Goal: Task Accomplishment & Management: Use online tool/utility

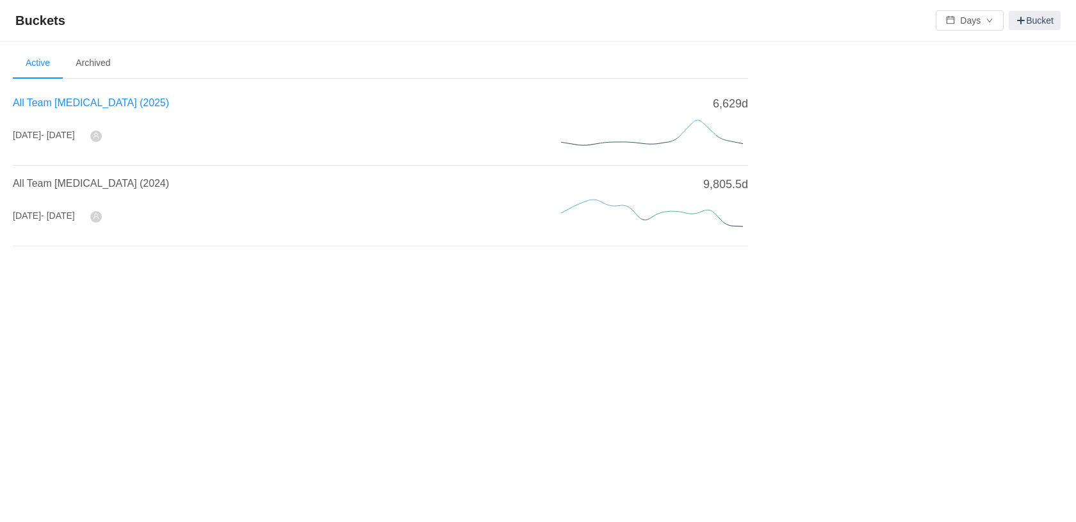
click at [55, 103] on span "All Team [MEDICAL_DATA] (2025)" at bounding box center [91, 102] width 156 height 11
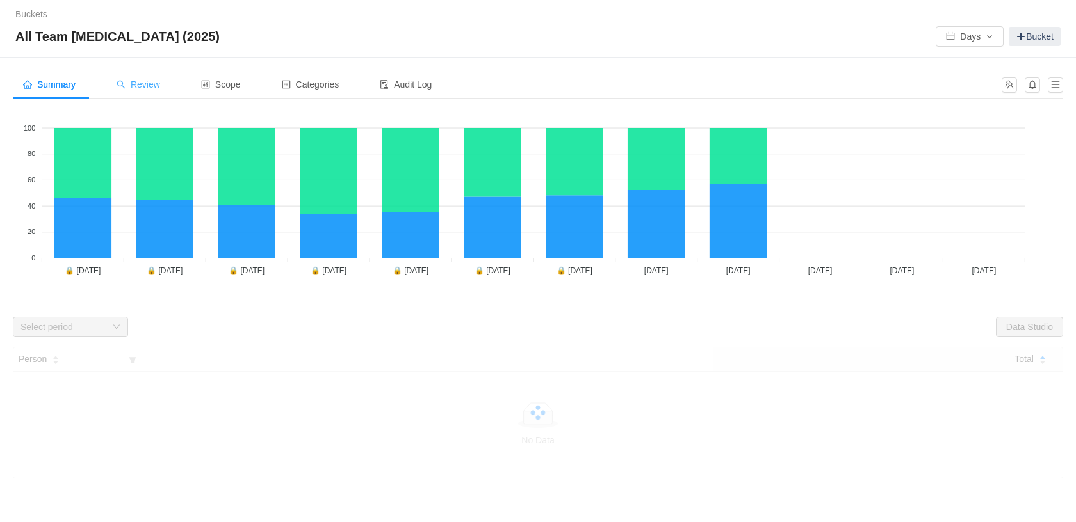
click at [152, 85] on span "Review" at bounding box center [139, 84] width 44 height 10
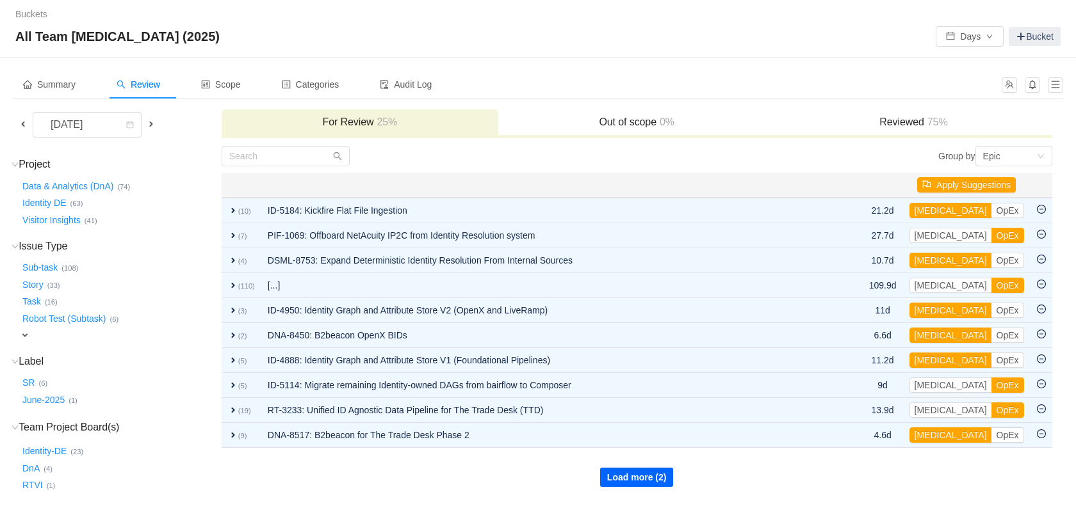
click at [631, 473] on button "Load more (2)" at bounding box center [637, 477] width 74 height 19
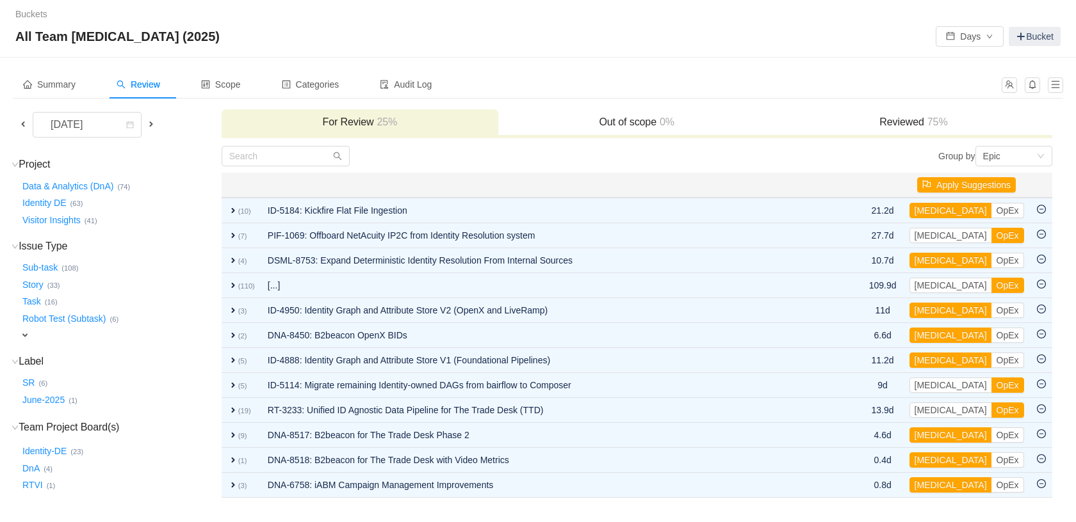
click at [22, 122] on span at bounding box center [23, 124] width 10 height 10
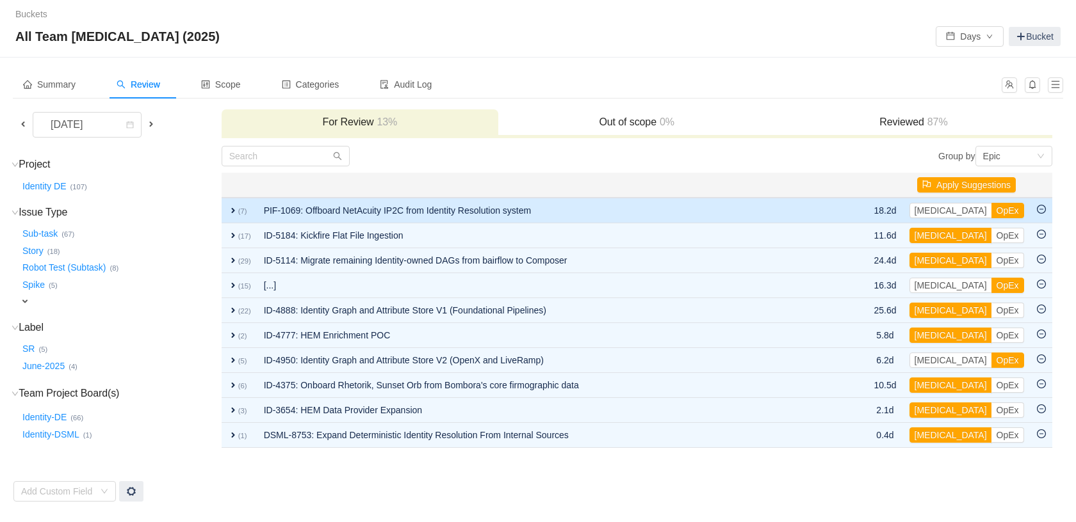
click at [229, 210] on span "expand" at bounding box center [233, 210] width 10 height 10
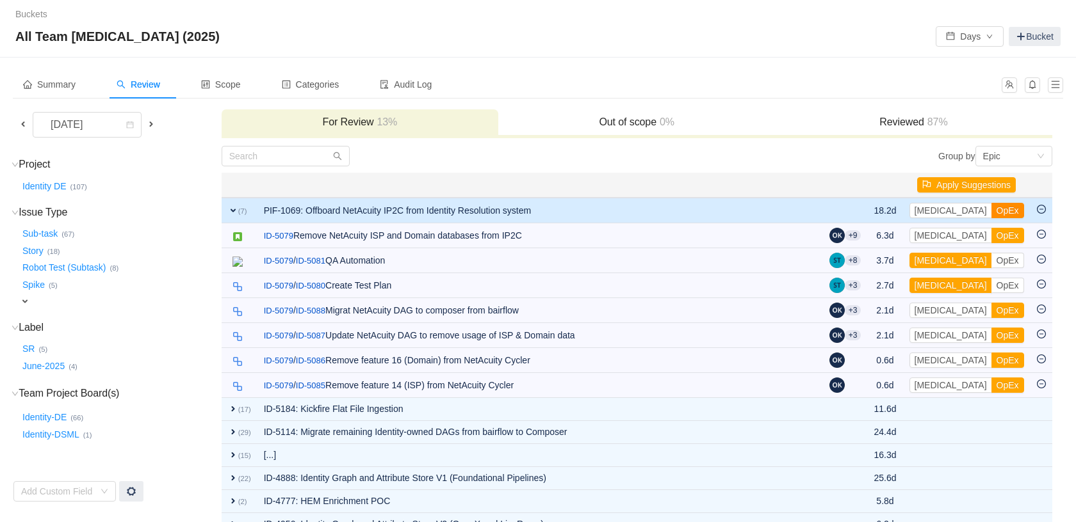
click at [991, 212] on button "OpEx" at bounding box center [1007, 210] width 33 height 15
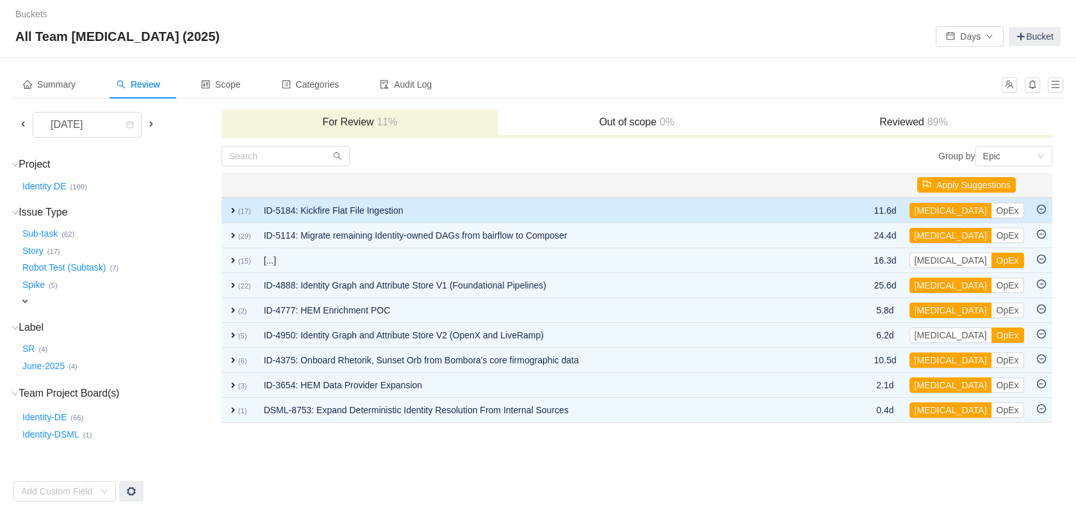
click at [232, 211] on span "expand" at bounding box center [233, 210] width 10 height 10
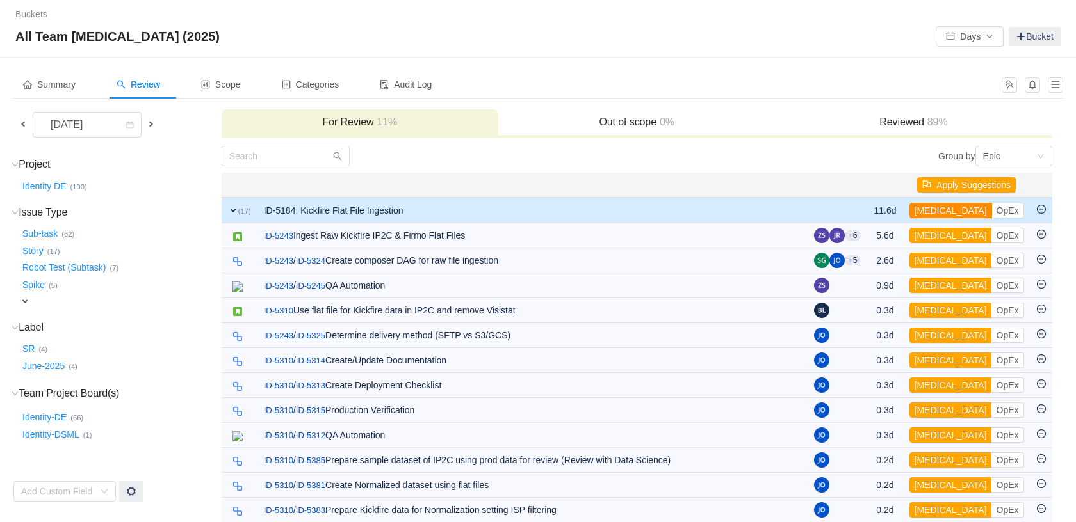
click at [943, 213] on button "[MEDICAL_DATA]" at bounding box center [950, 210] width 83 height 15
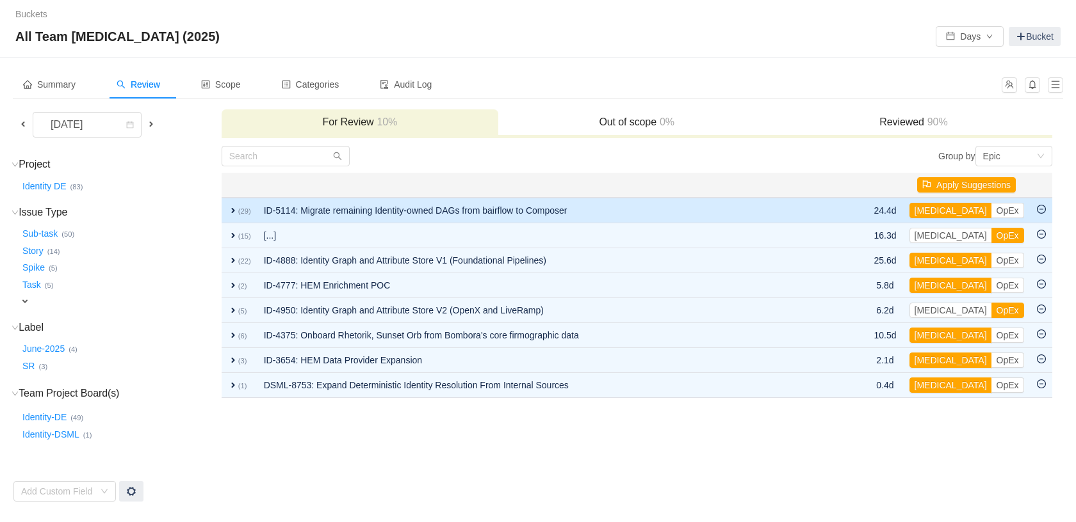
click at [231, 211] on span "expand" at bounding box center [233, 210] width 10 height 10
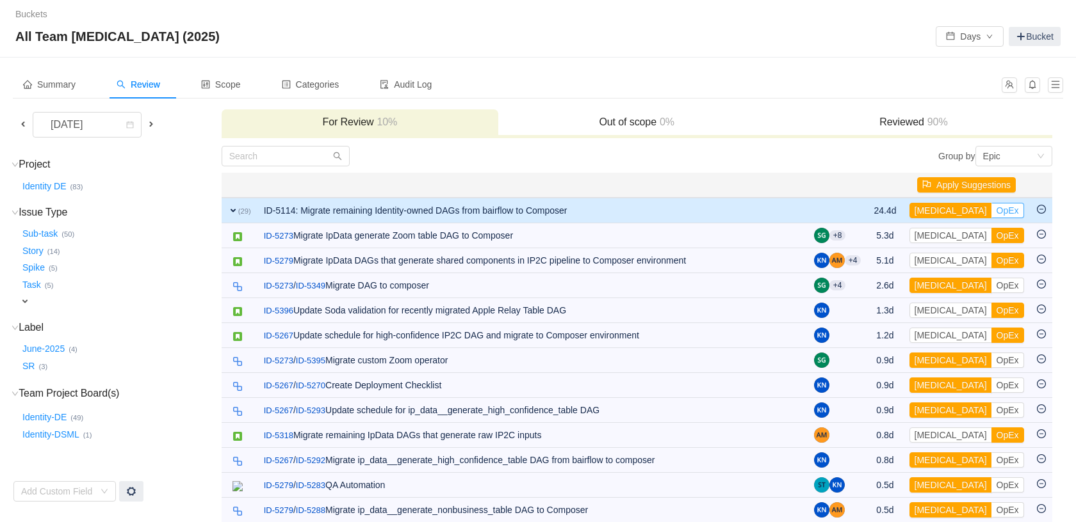
click at [991, 208] on button "OpEx" at bounding box center [1007, 210] width 33 height 15
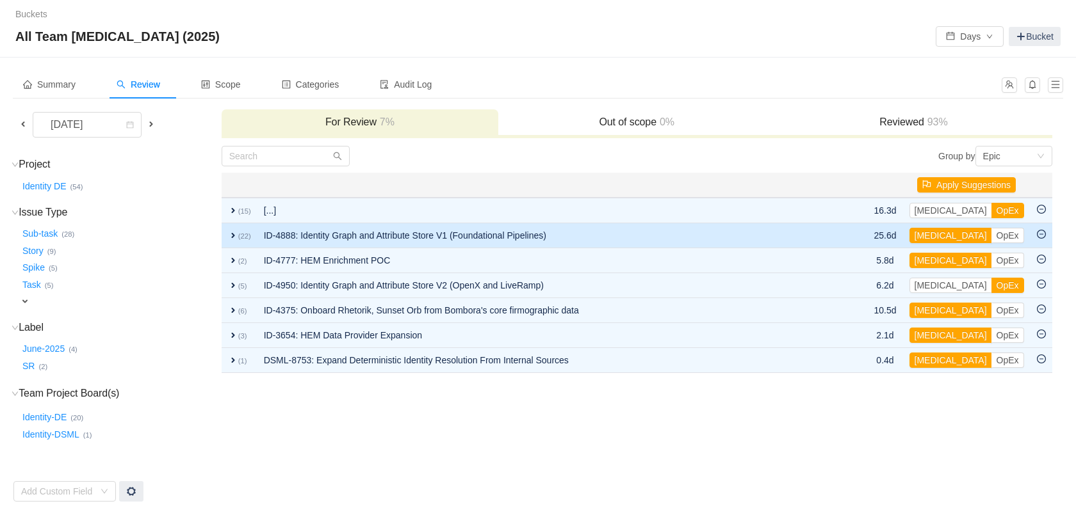
click at [232, 234] on span "expand" at bounding box center [233, 235] width 10 height 10
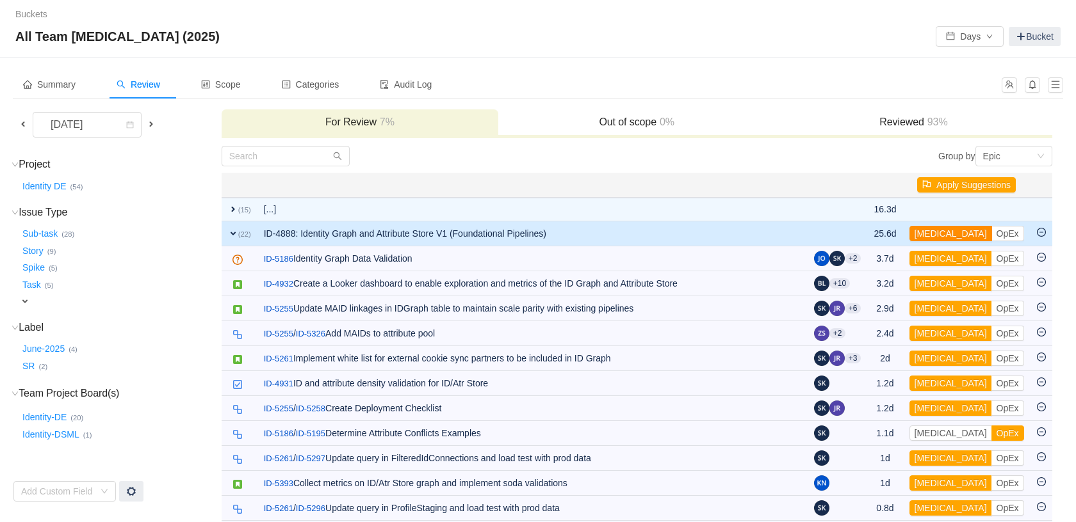
click at [934, 234] on button "[MEDICAL_DATA]" at bounding box center [950, 233] width 83 height 15
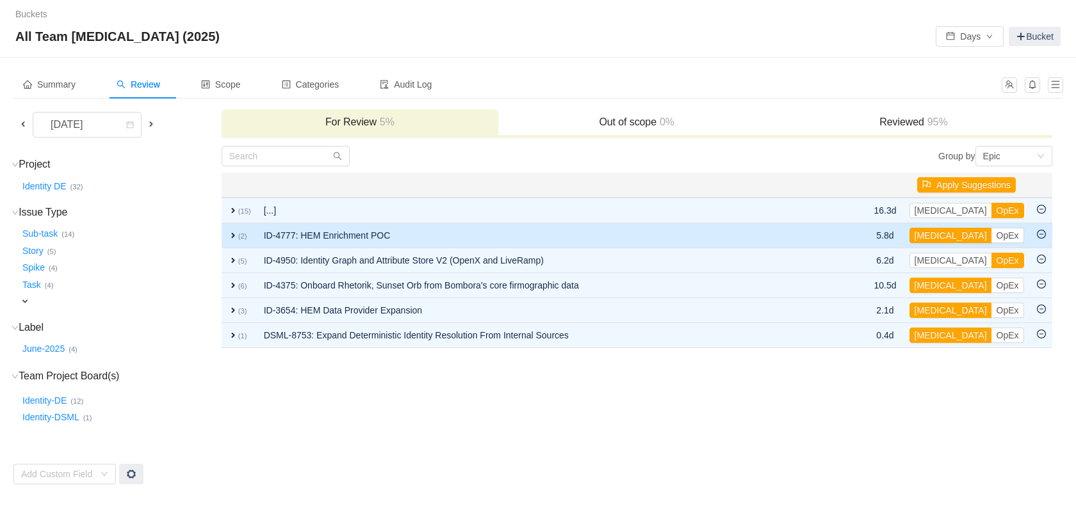
click at [233, 238] on span "expand" at bounding box center [233, 235] width 10 height 10
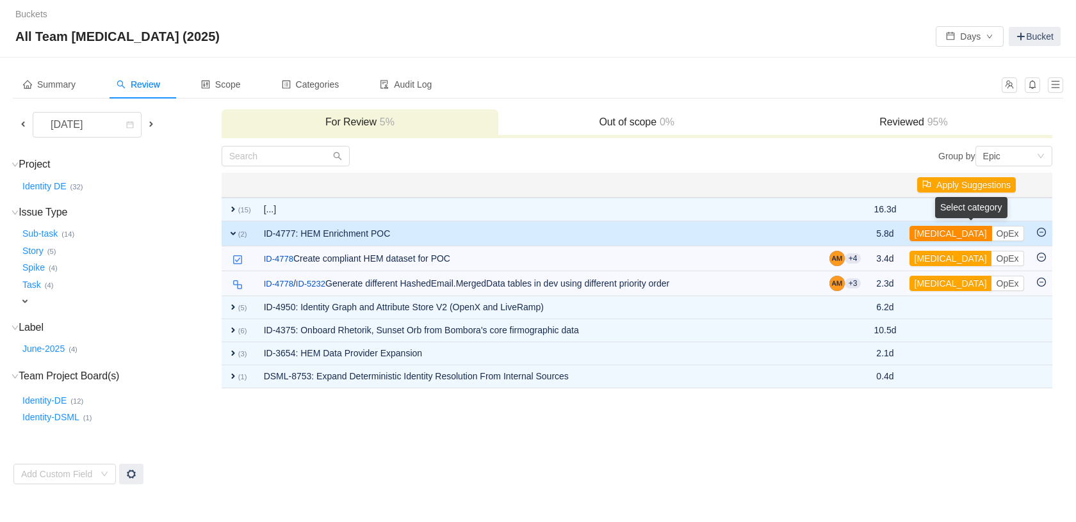
click at [935, 239] on button "[MEDICAL_DATA]" at bounding box center [950, 233] width 83 height 15
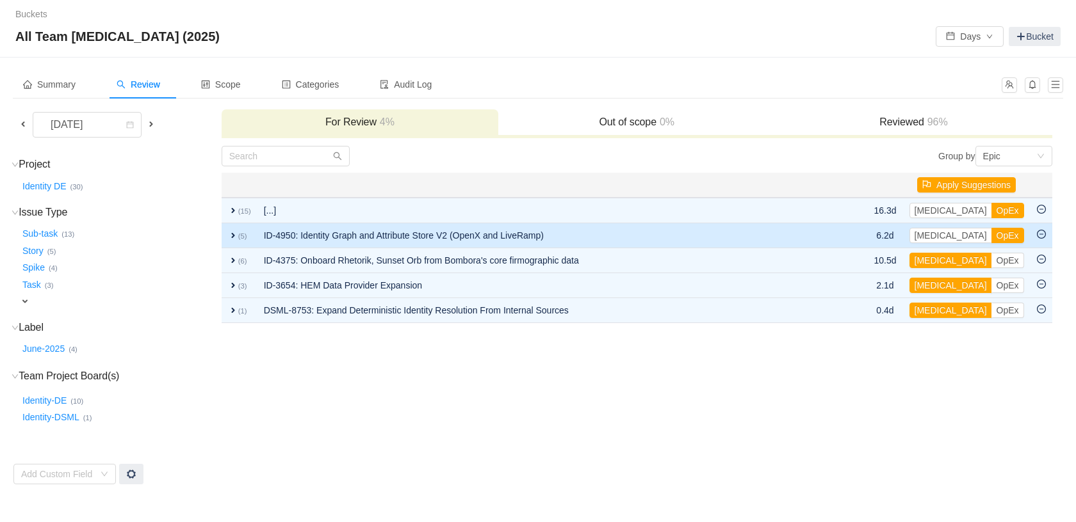
click at [230, 236] on span "expand" at bounding box center [233, 235] width 10 height 10
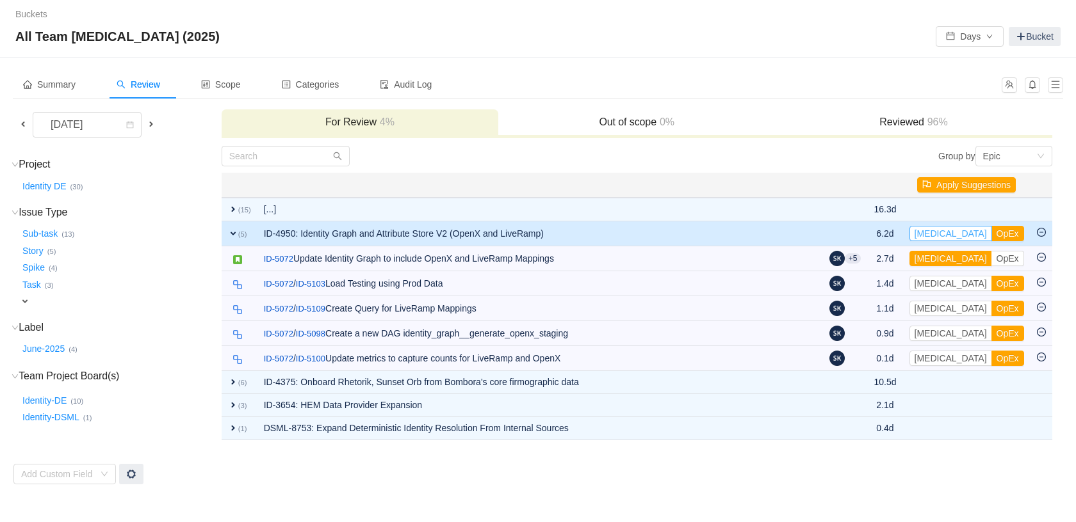
click at [939, 237] on button "[MEDICAL_DATA]" at bounding box center [950, 233] width 83 height 15
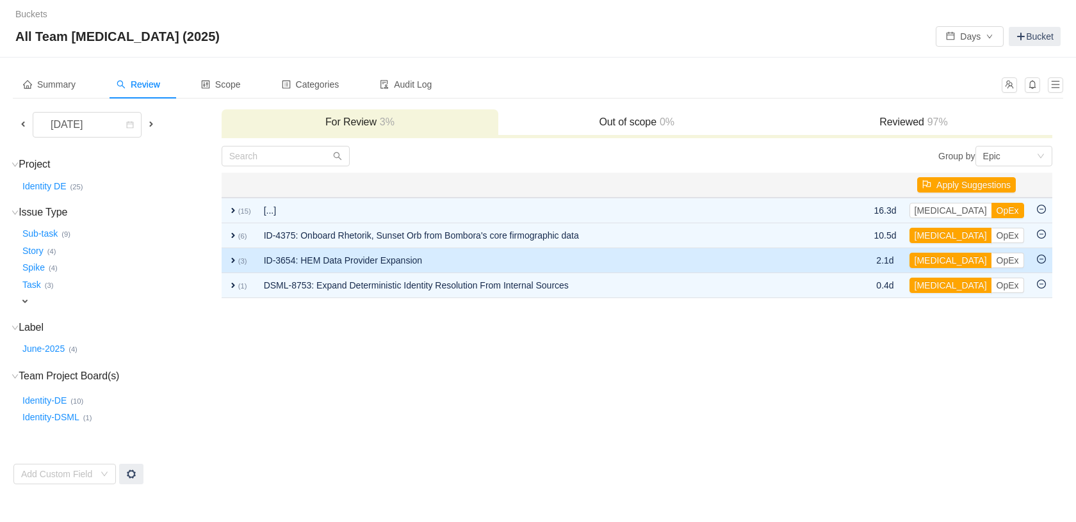
click at [232, 260] on span "expand" at bounding box center [233, 260] width 10 height 10
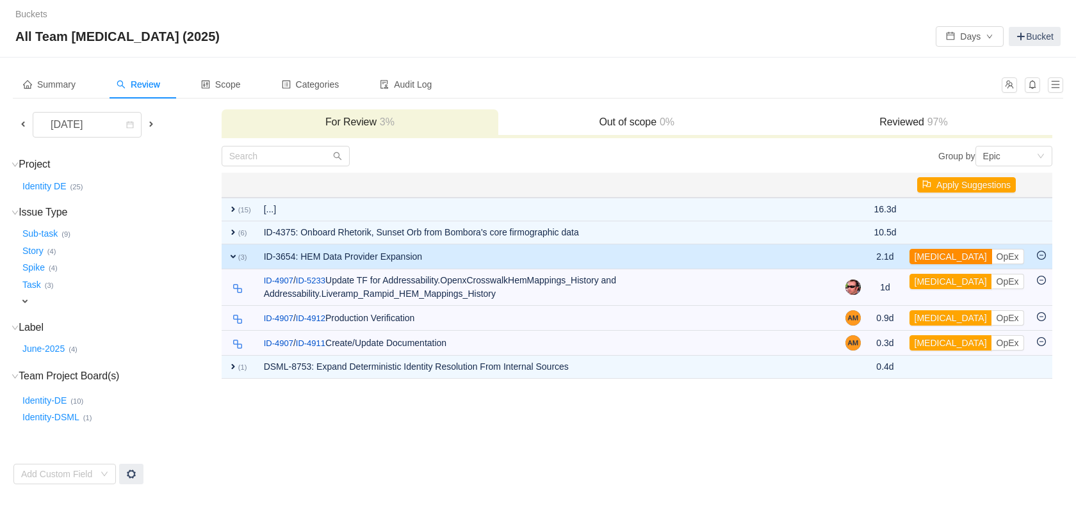
click at [942, 258] on button "[MEDICAL_DATA]" at bounding box center [950, 256] width 83 height 15
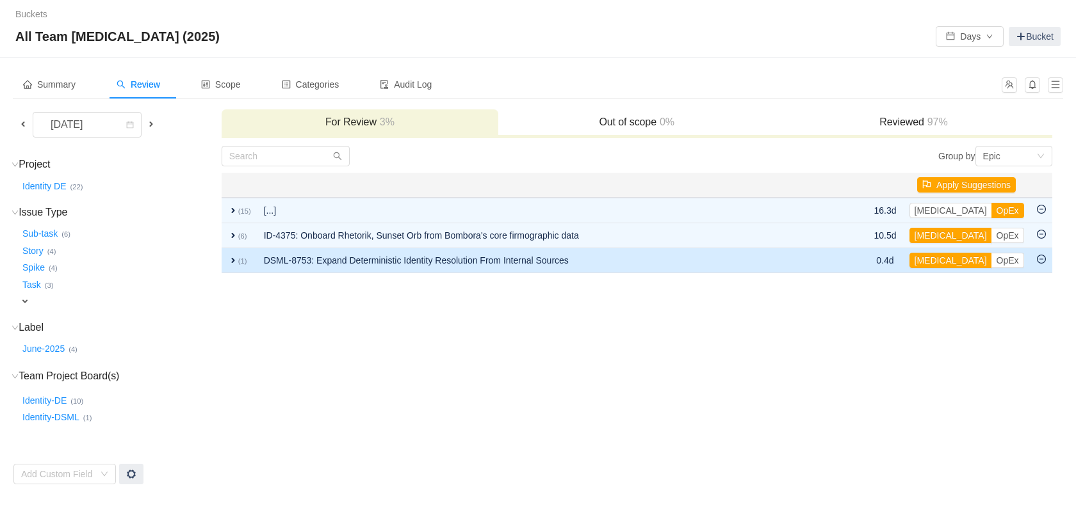
click at [232, 263] on span "expand" at bounding box center [233, 260] width 10 height 10
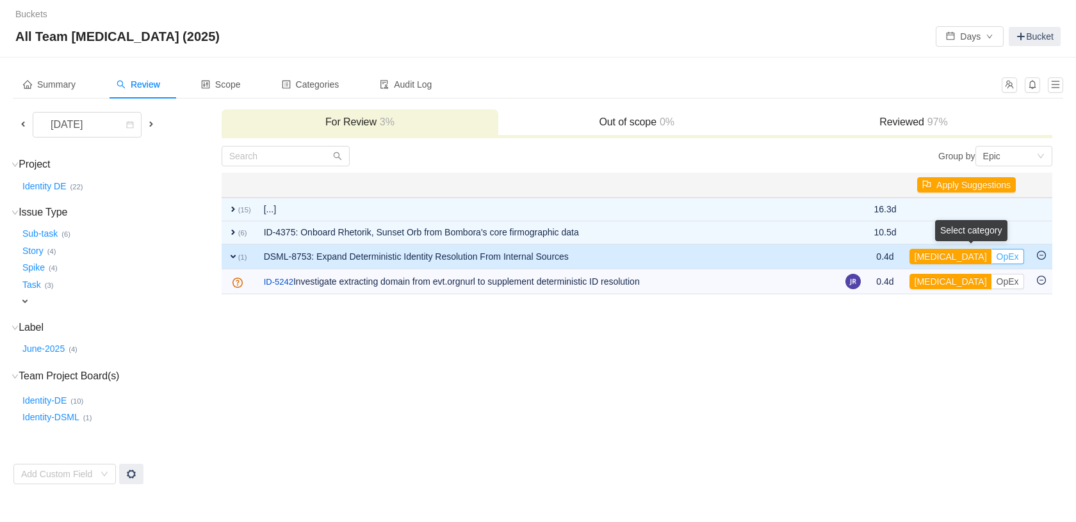
click at [991, 258] on button "OpEx" at bounding box center [1007, 256] width 33 height 15
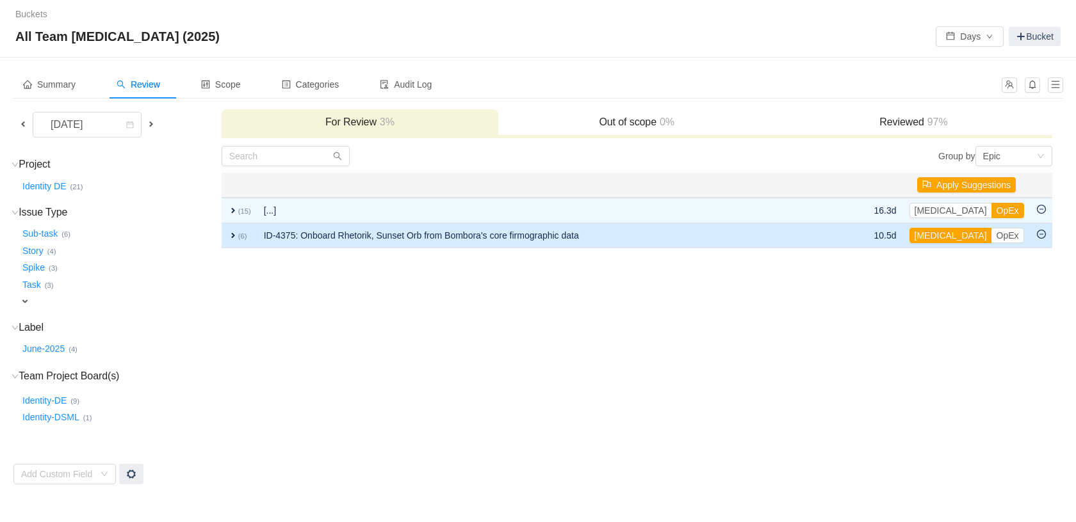
click at [230, 233] on span "expand" at bounding box center [233, 235] width 10 height 10
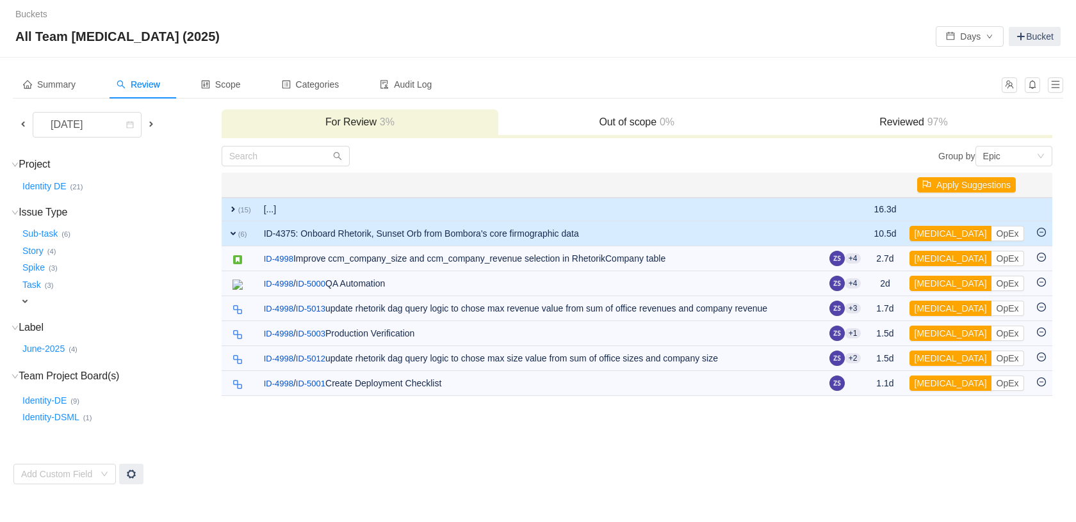
click at [232, 213] on span "expand" at bounding box center [233, 209] width 10 height 10
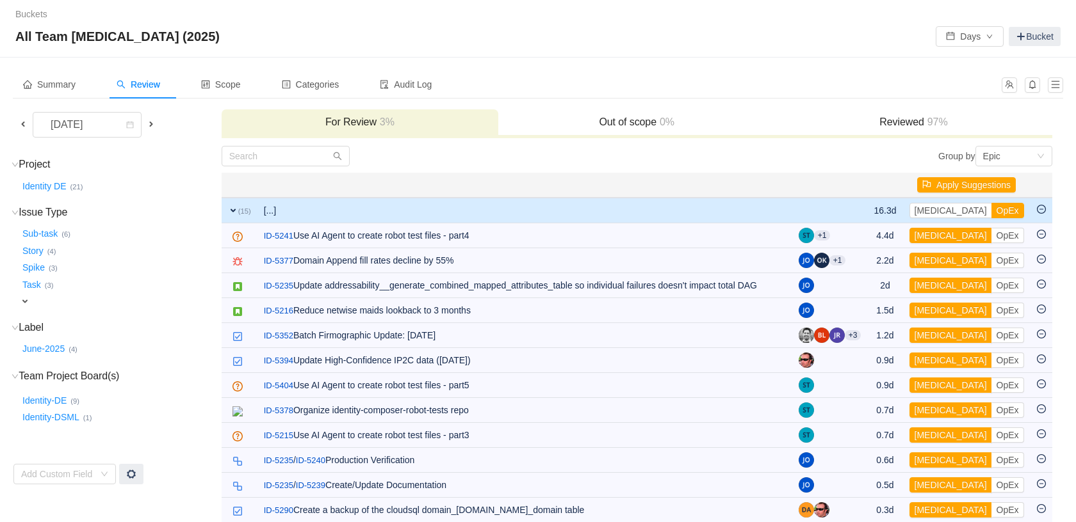
click at [232, 213] on span "expand" at bounding box center [233, 210] width 10 height 10
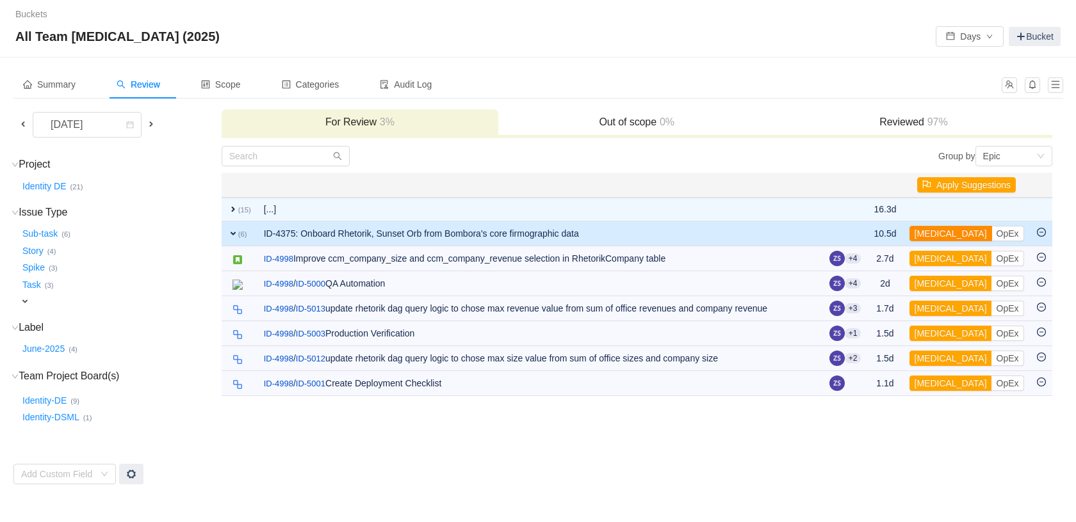
click at [927, 234] on button "[MEDICAL_DATA]" at bounding box center [950, 233] width 83 height 15
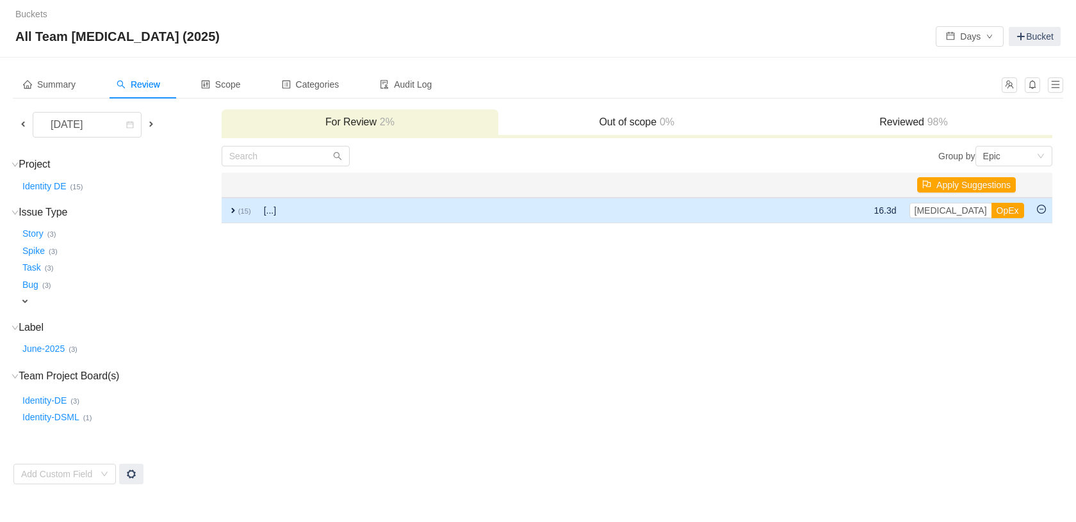
click at [231, 209] on span "expand" at bounding box center [233, 210] width 10 height 10
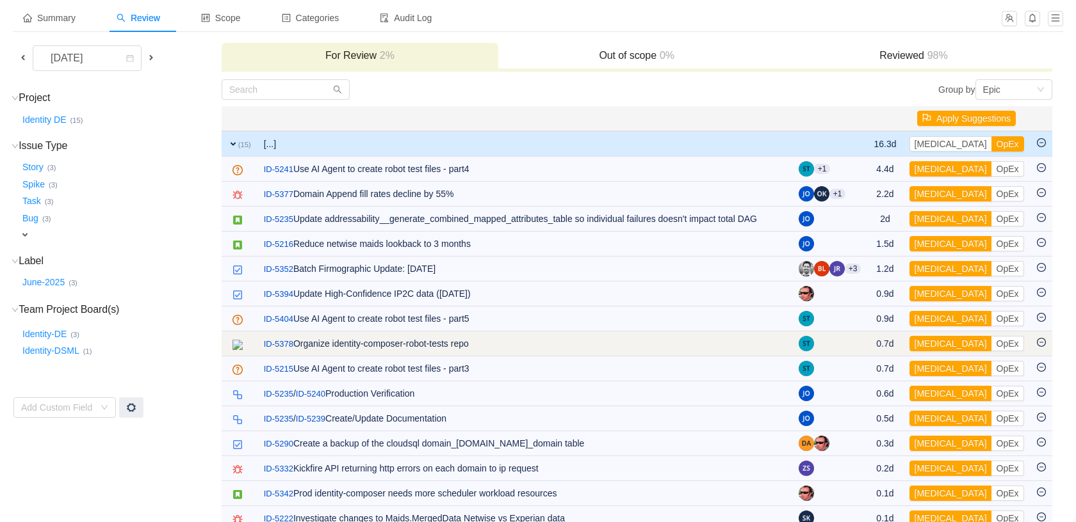
scroll to position [92, 0]
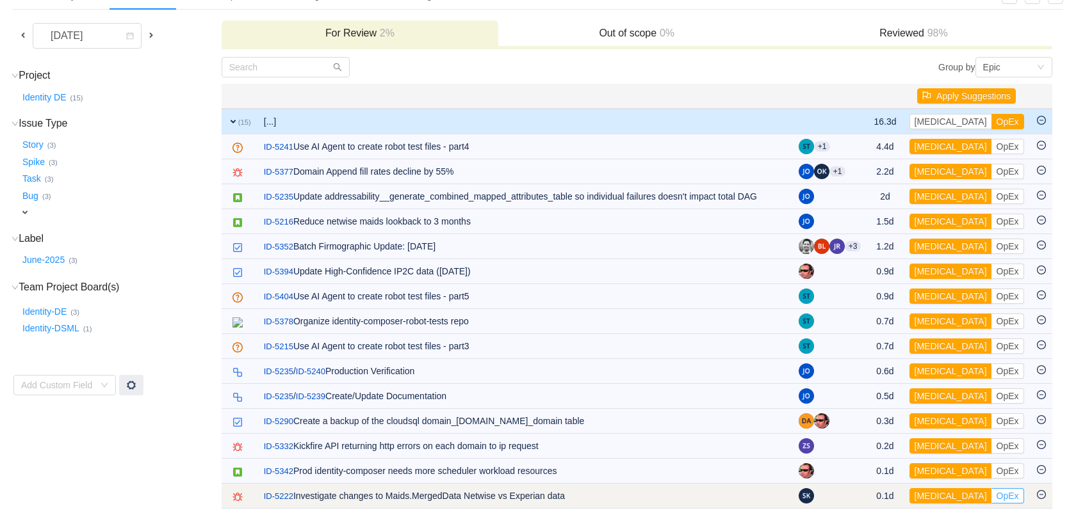
click at [991, 499] on button "OpEx" at bounding box center [1007, 495] width 33 height 15
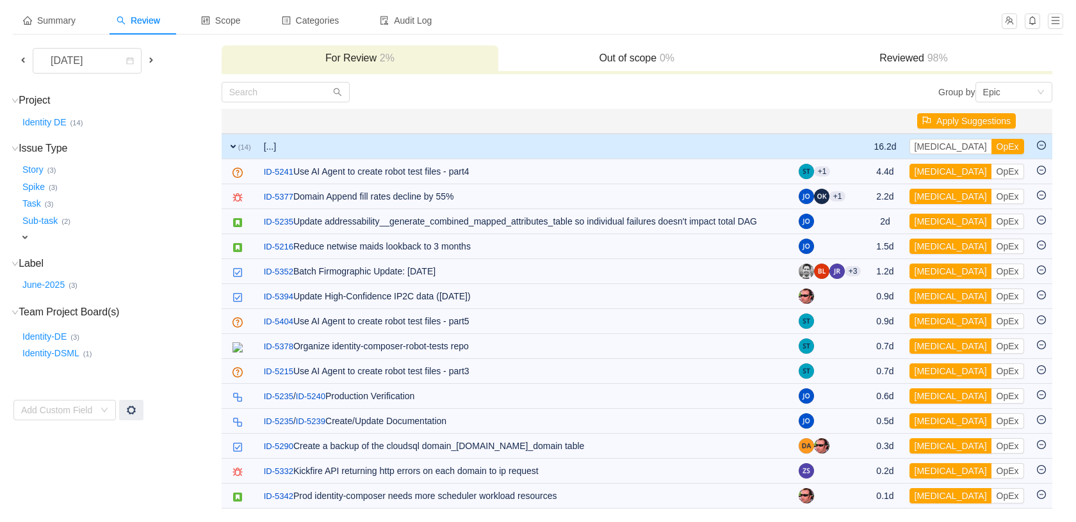
scroll to position [67, 0]
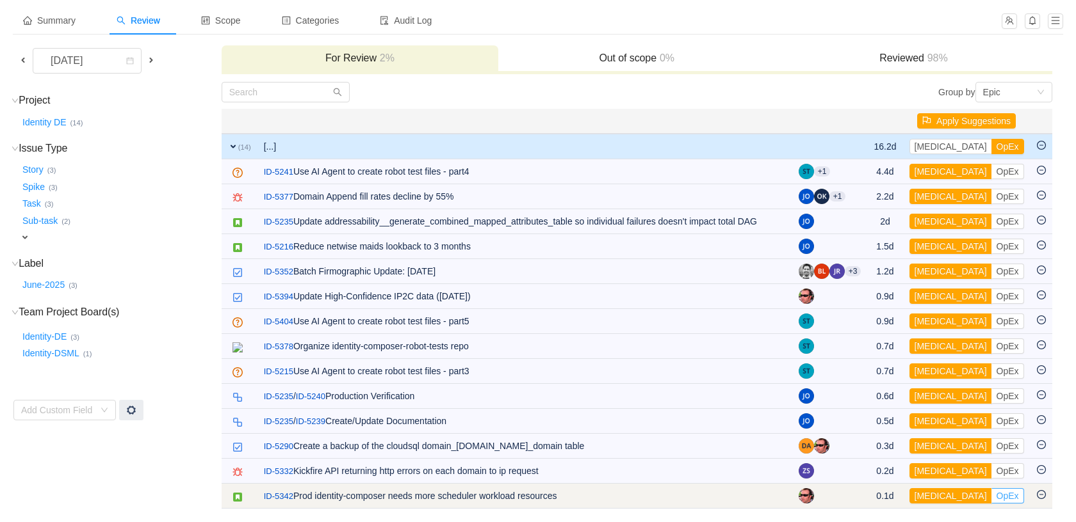
click at [991, 497] on button "OpEx" at bounding box center [1007, 495] width 33 height 15
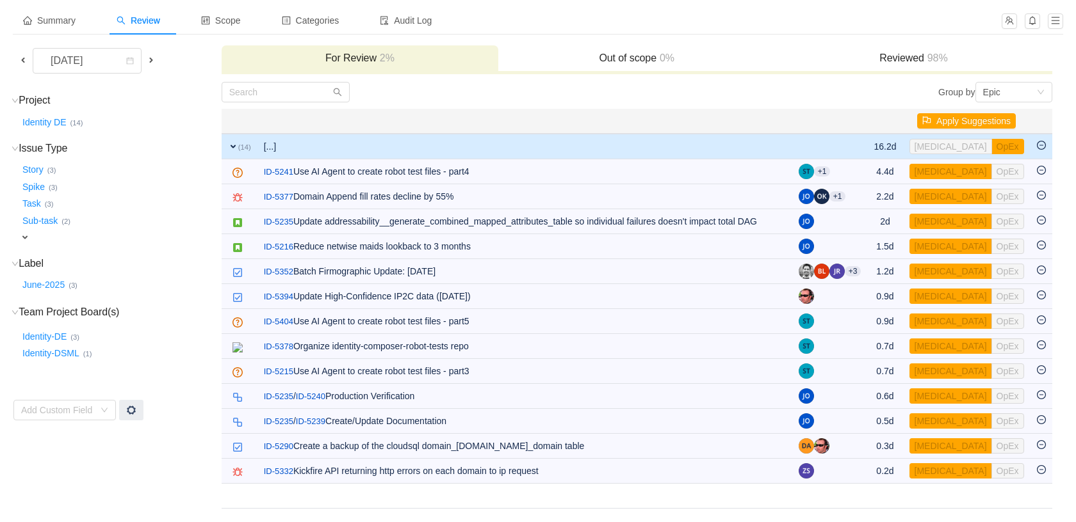
scroll to position [42, 0]
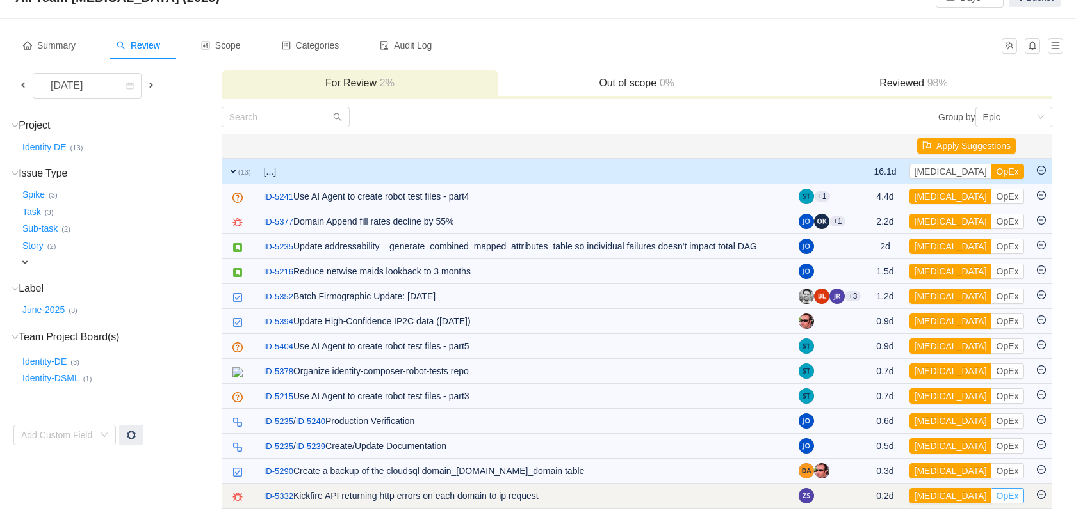
click at [991, 497] on button "OpEx" at bounding box center [1007, 495] width 33 height 15
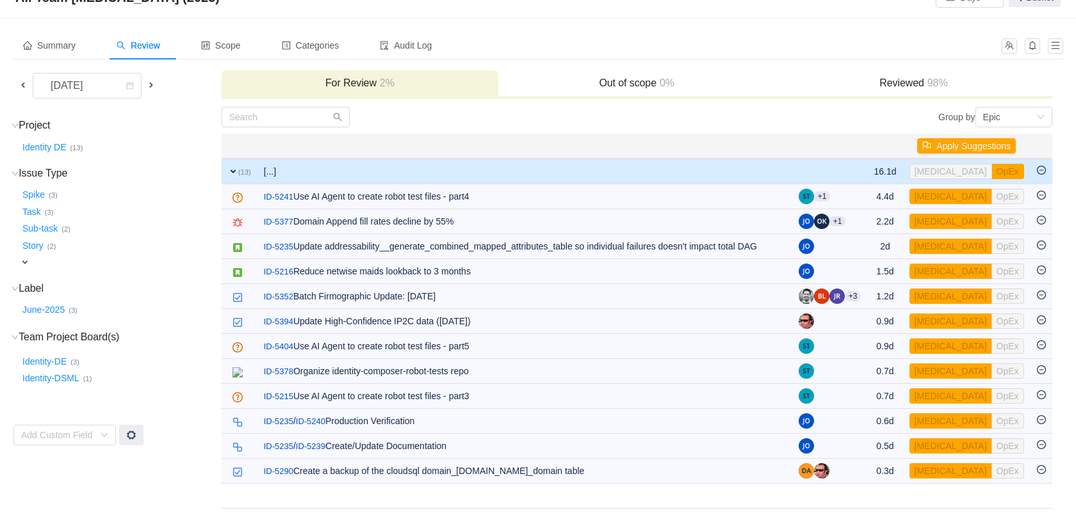
scroll to position [16, 0]
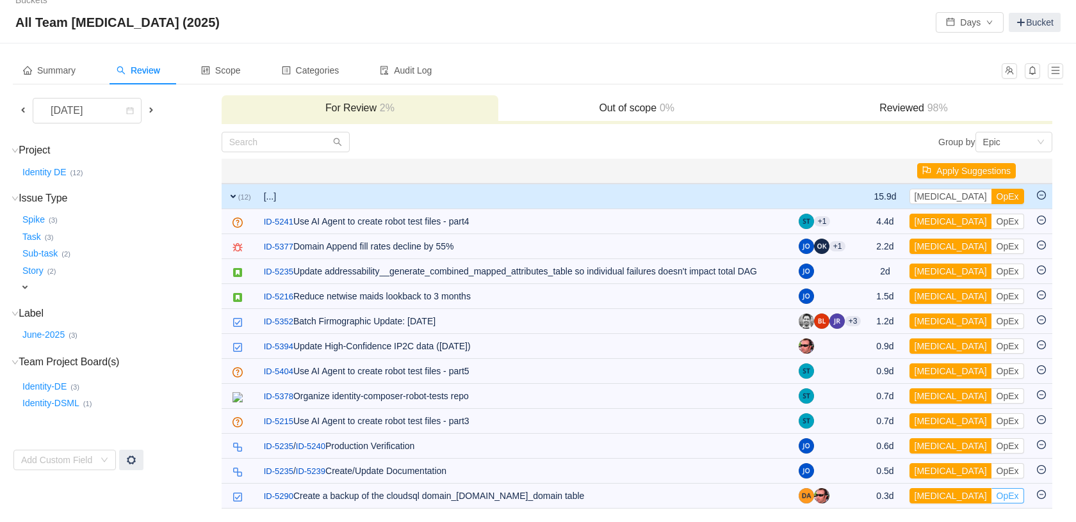
click at [991, 497] on button "OpEx" at bounding box center [1007, 495] width 33 height 15
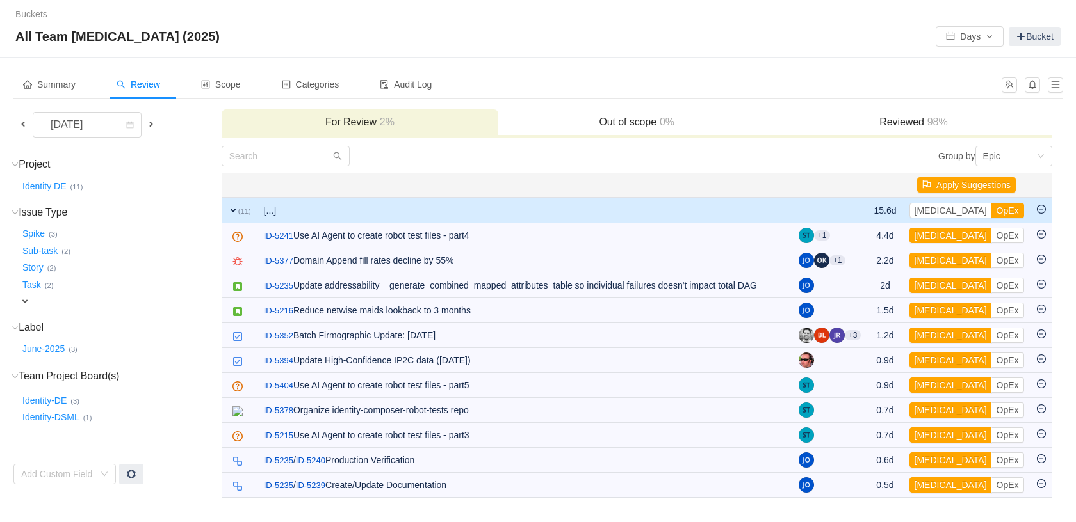
scroll to position [0, 0]
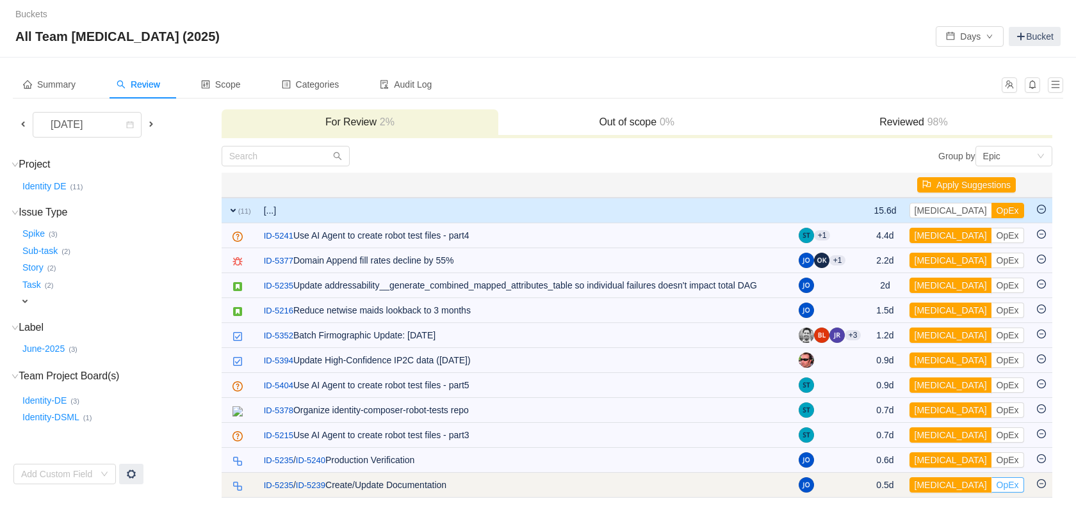
click at [991, 485] on button "OpEx" at bounding box center [1007, 485] width 33 height 15
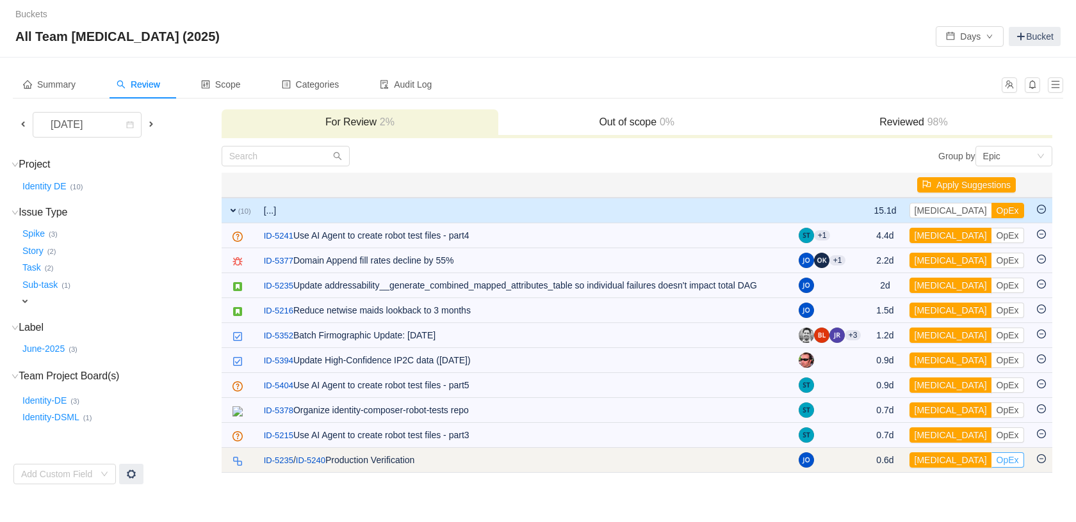
click at [991, 464] on button "OpEx" at bounding box center [1007, 460] width 33 height 15
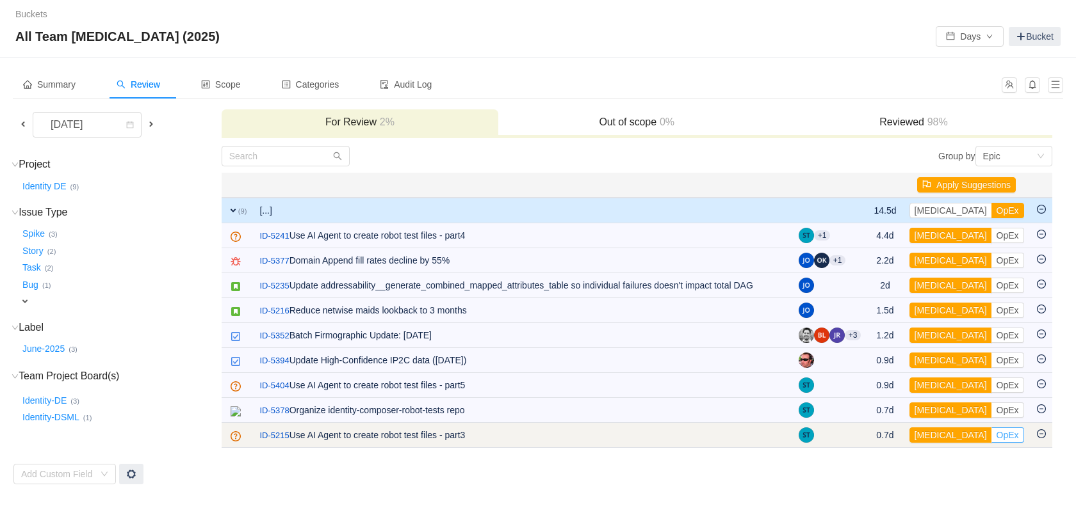
click at [991, 437] on button "OpEx" at bounding box center [1007, 435] width 33 height 15
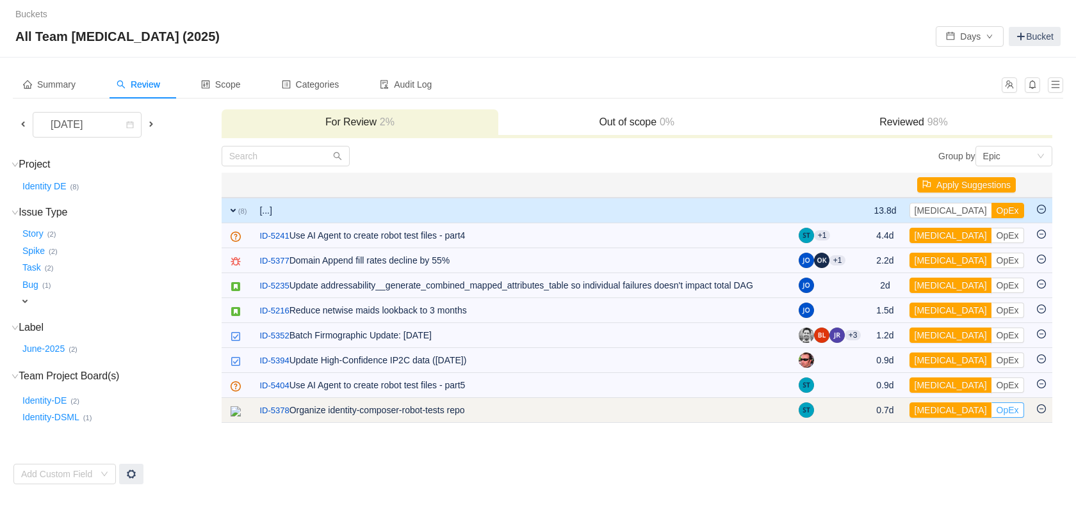
click at [991, 414] on button "OpEx" at bounding box center [1007, 410] width 33 height 15
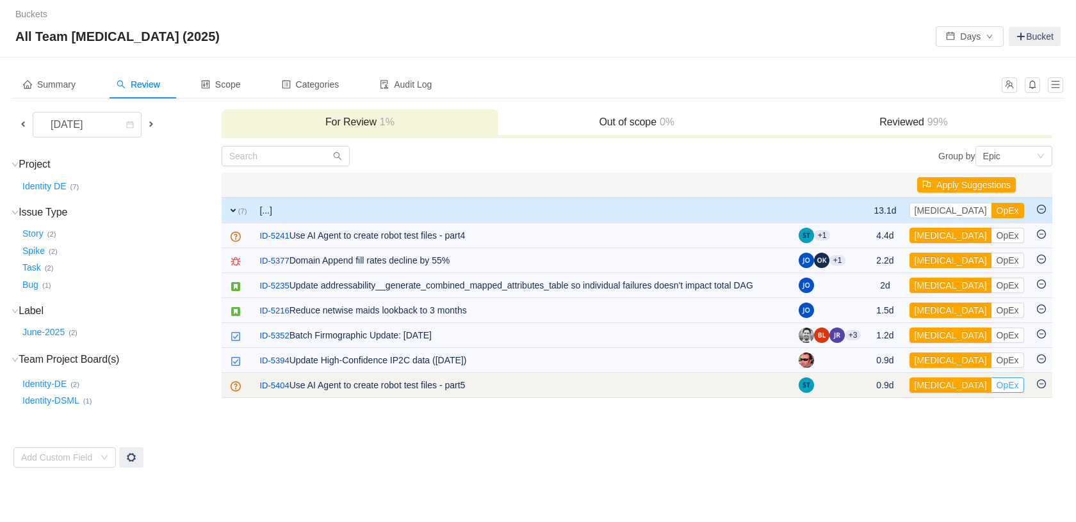
click at [991, 391] on button "OpEx" at bounding box center [1007, 385] width 33 height 15
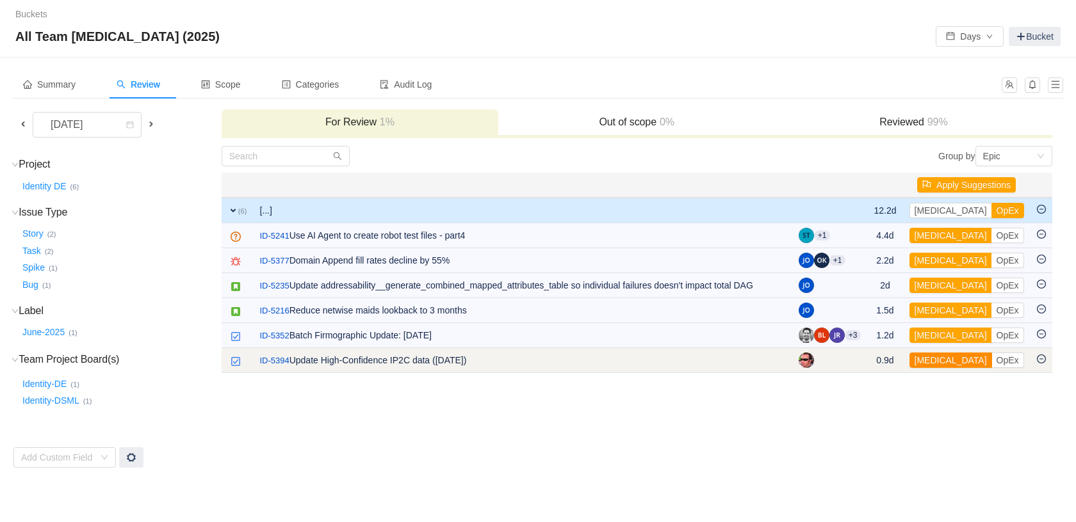
click at [931, 363] on button "[MEDICAL_DATA]" at bounding box center [950, 360] width 83 height 15
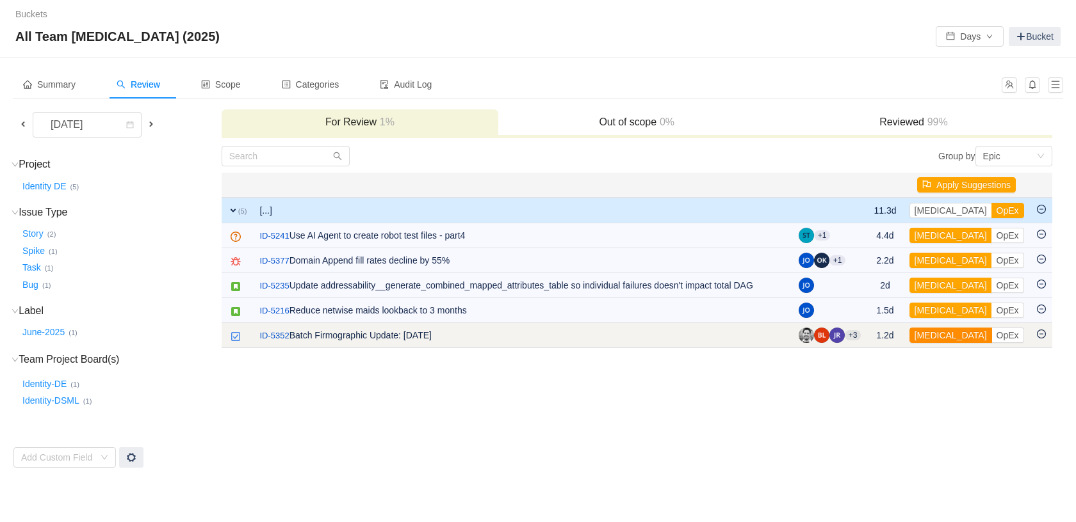
click at [935, 333] on button "[MEDICAL_DATA]" at bounding box center [950, 335] width 83 height 15
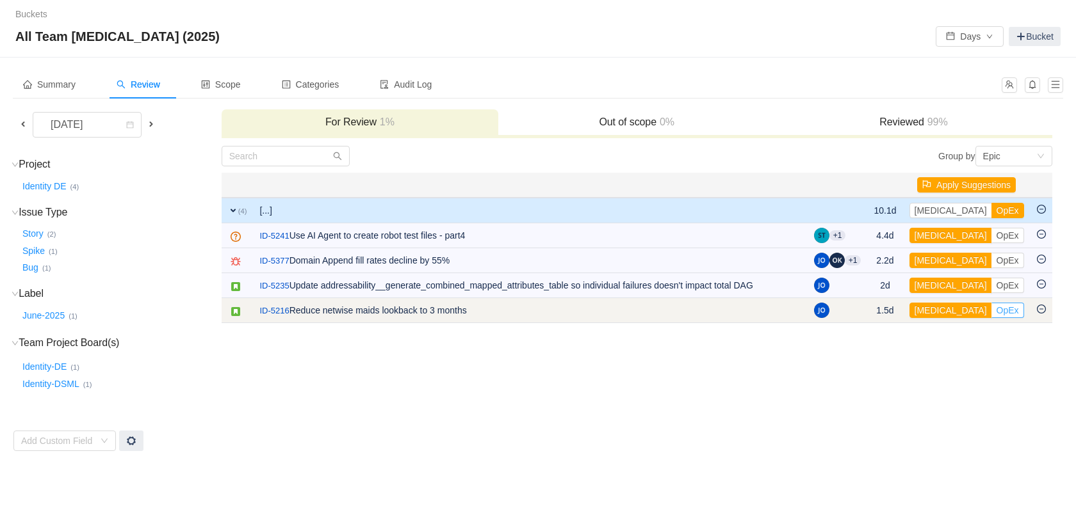
click at [991, 311] on button "OpEx" at bounding box center [1007, 310] width 33 height 15
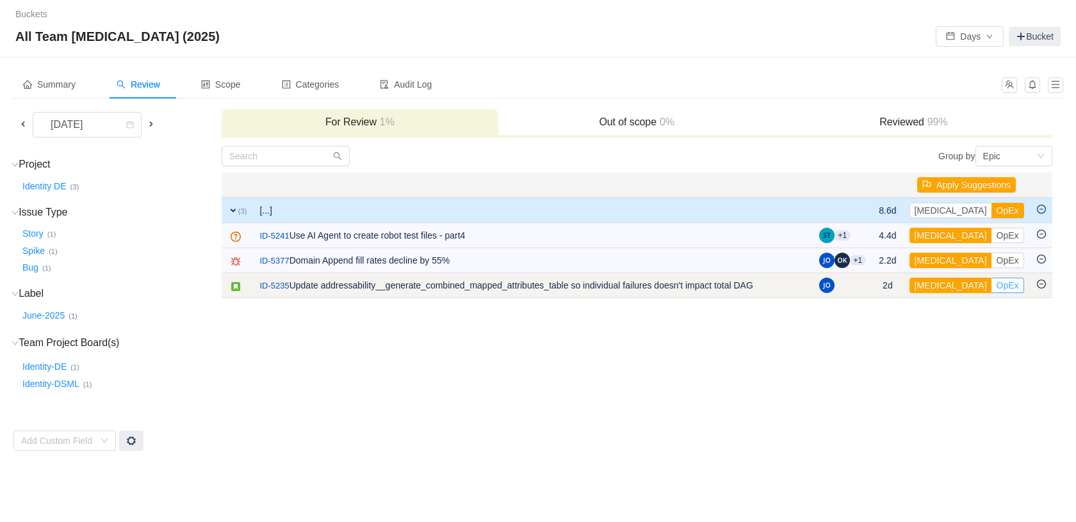
click at [991, 288] on button "OpEx" at bounding box center [1007, 285] width 33 height 15
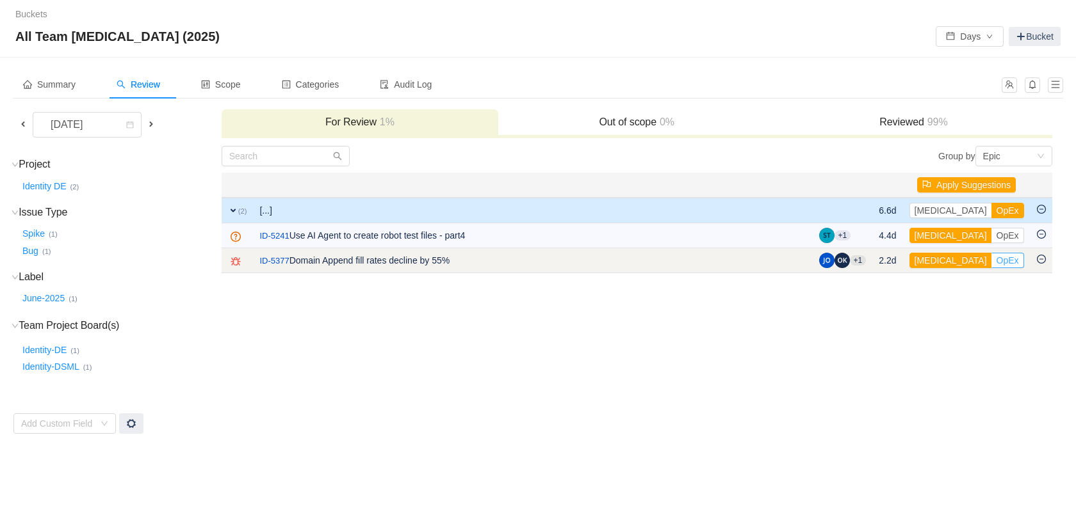
click at [991, 257] on button "OpEx" at bounding box center [1007, 260] width 33 height 15
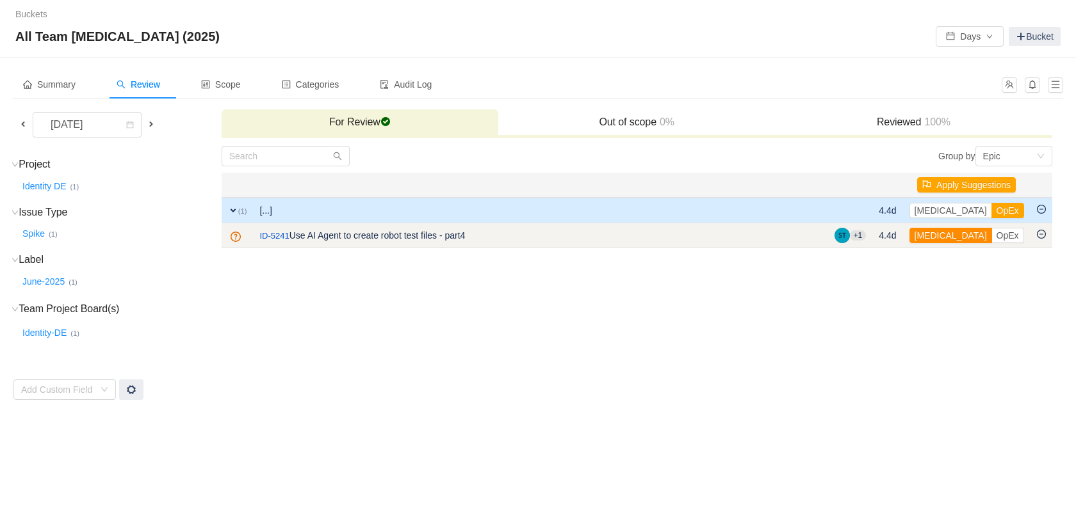
click at [940, 234] on button "[MEDICAL_DATA]" at bounding box center [950, 235] width 83 height 15
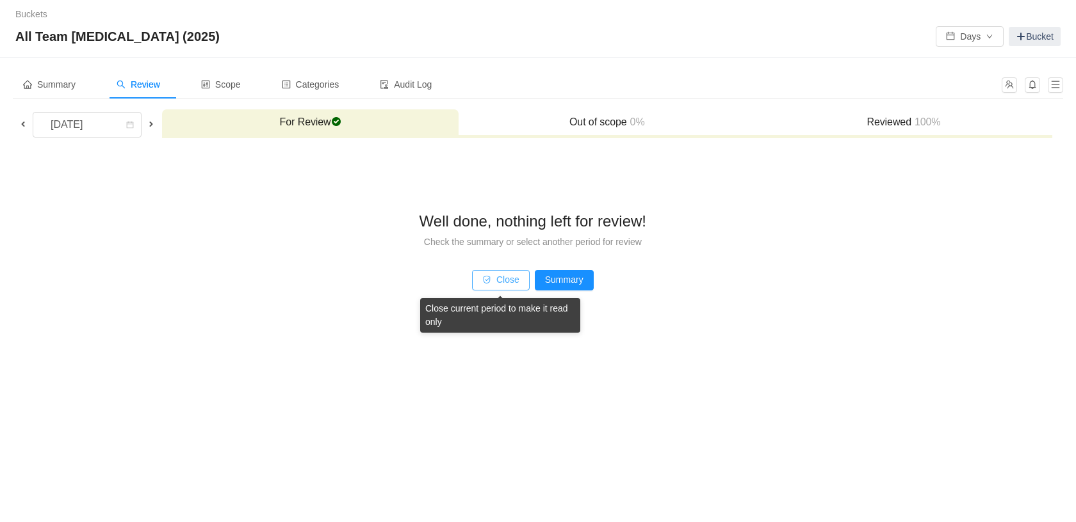
click at [503, 287] on button "Close" at bounding box center [501, 280] width 58 height 20
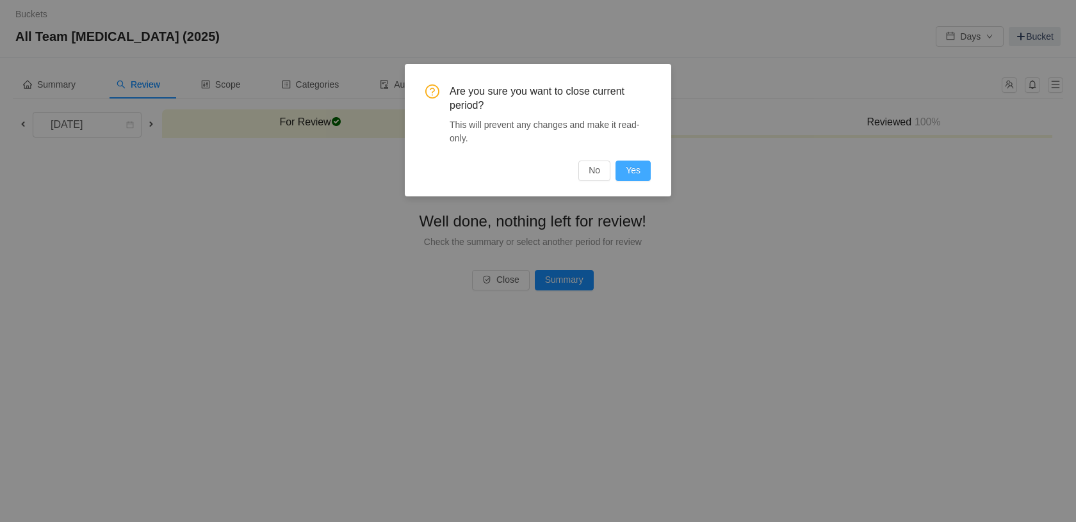
click at [634, 170] on button "Yes" at bounding box center [632, 171] width 35 height 20
